Goal: Check status: Check status

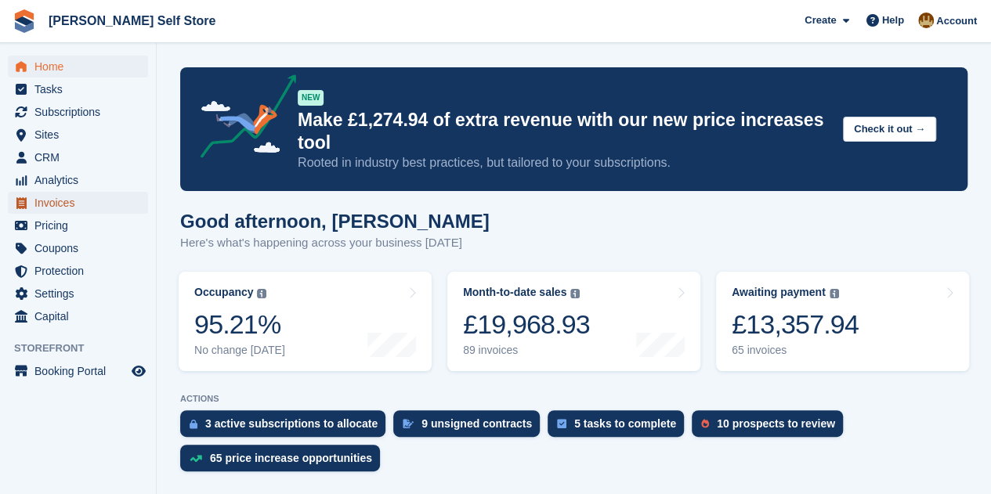
click at [49, 207] on span "Invoices" at bounding box center [81, 203] width 94 height 22
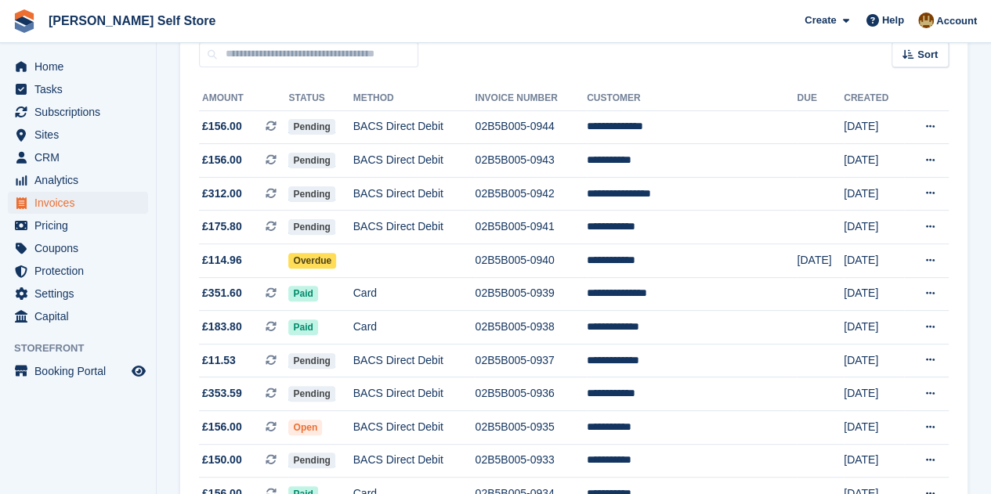
scroll to position [182, 0]
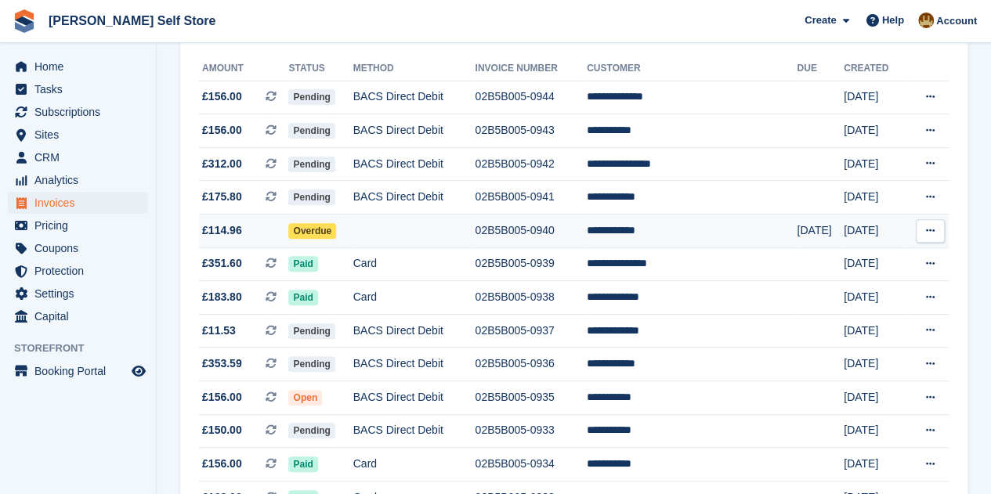
click at [531, 225] on td "02B5B005-0940" at bounding box center [531, 232] width 112 height 34
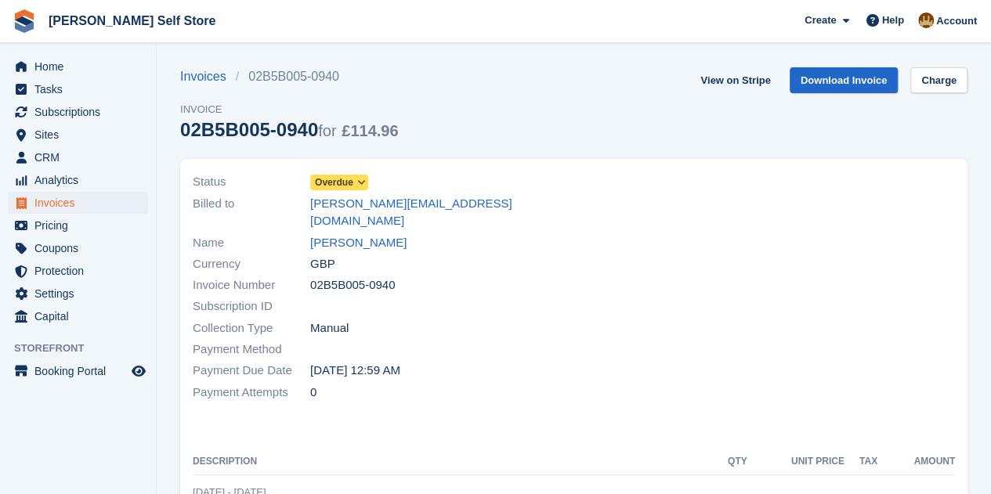
click at [358, 176] on span at bounding box center [361, 182] width 13 height 13
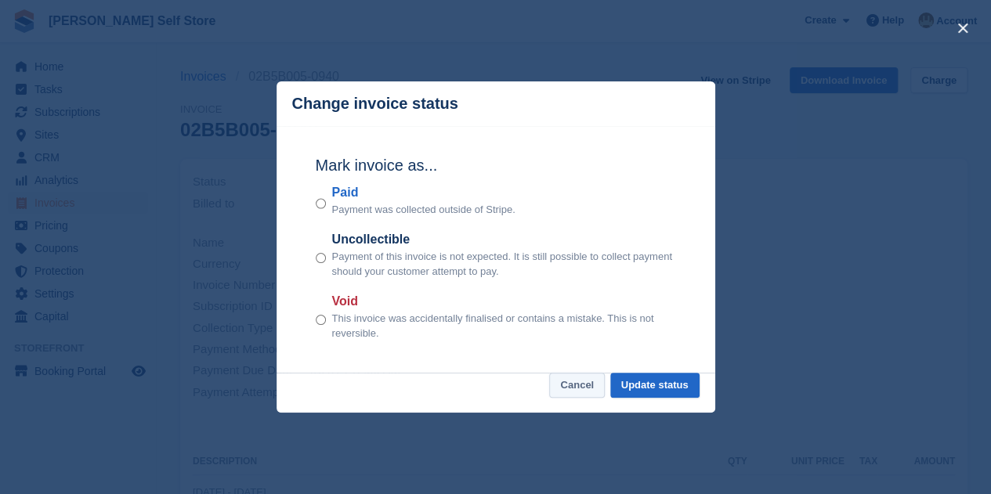
click at [573, 391] on button "Cancel" at bounding box center [577, 386] width 56 height 26
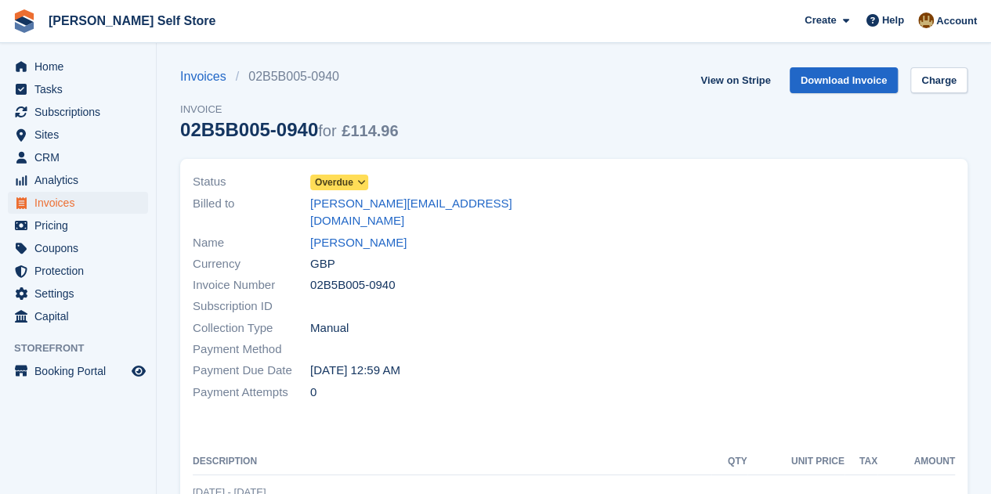
click at [572, 334] on div "Status Overdue Billed to velis@sky.com Name Mr Adem Veli Currency GBP Invoice N…" at bounding box center [378, 287] width 391 height 250
click at [42, 70] on span "Home" at bounding box center [81, 67] width 94 height 22
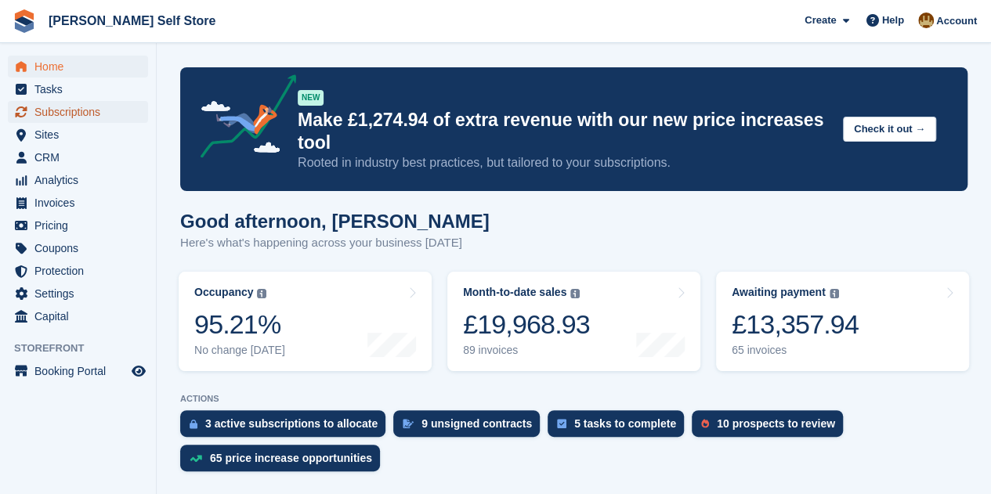
click at [74, 107] on span "Subscriptions" at bounding box center [81, 112] width 94 height 22
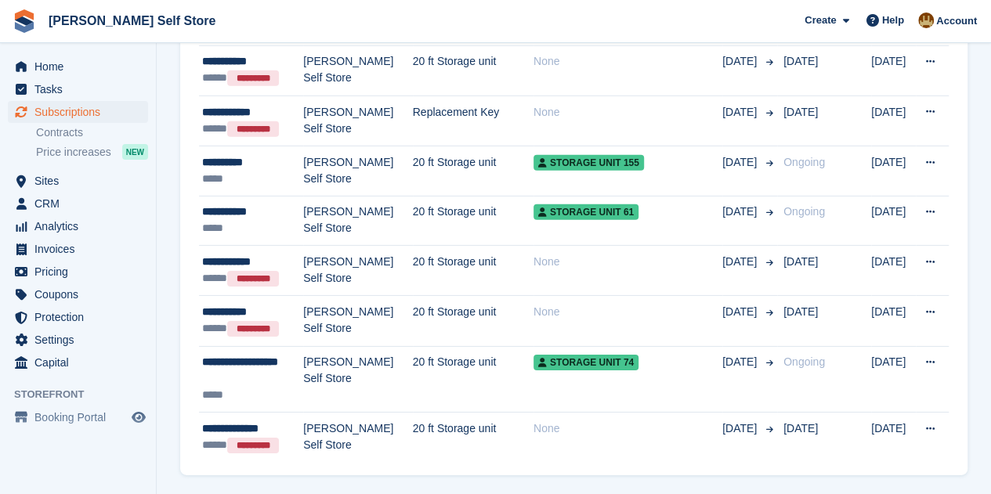
scroll to position [2384, 0]
